Goal: Navigation & Orientation: Find specific page/section

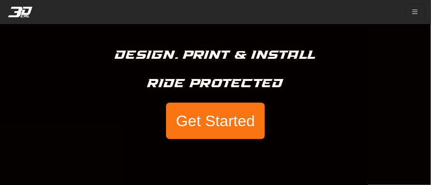
click at [348, 131] on div "Design. Print & Install Ride Protected Get Started" at bounding box center [215, 92] width 431 height 185
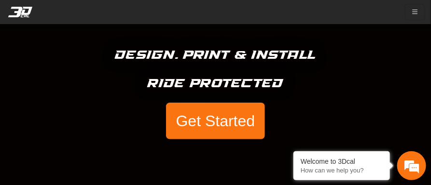
click at [226, 119] on button "Get Started" at bounding box center [215, 121] width 98 height 37
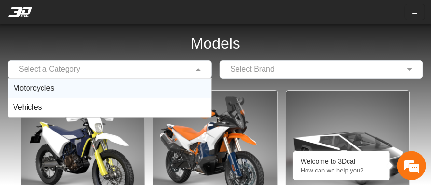
click at [197, 70] on span at bounding box center [199, 70] width 12 height 12
click at [57, 85] on div "Motorcycles" at bounding box center [109, 88] width 203 height 19
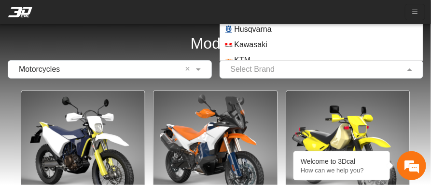
click at [337, 71] on input "text" at bounding box center [312, 70] width 174 height 12
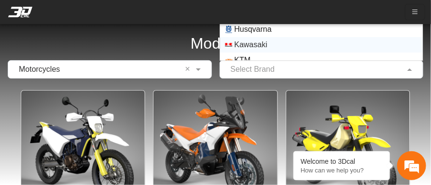
click at [263, 44] on span "Kawasaki" at bounding box center [250, 45] width 33 height 12
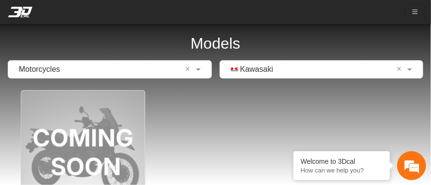
click at [427, 125] on div "Models × Motorcycles × × Kawasaki × Protective Graphic Kit Kawasaki KLR 650 (CO…" at bounding box center [215, 149] width 431 height 298
click at [24, 10] on em at bounding box center [20, 12] width 39 height 11
